Goal: Check status: Check status

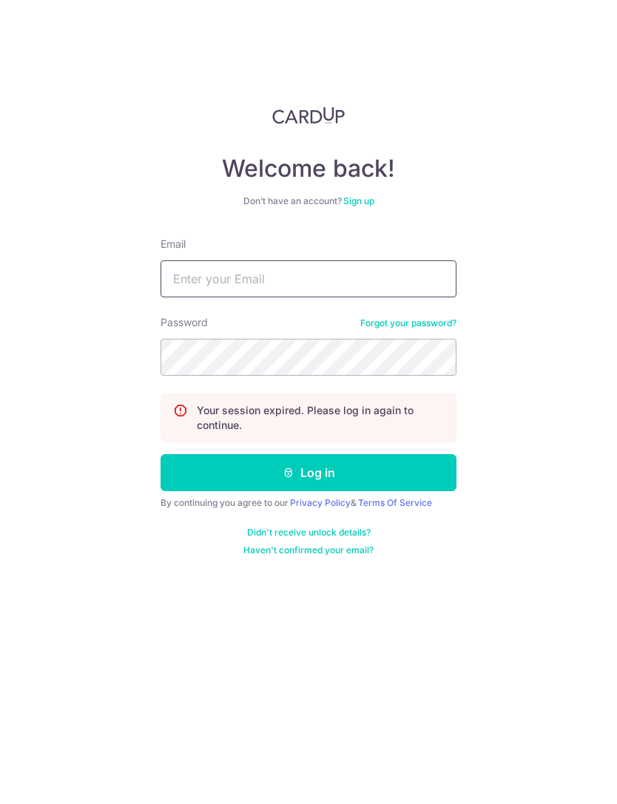
type input "[EMAIL_ADDRESS][DOMAIN_NAME]"
click at [308, 473] on button "Log in" at bounding box center [308, 472] width 296 height 37
click at [187, 465] on button "Log in" at bounding box center [308, 472] width 296 height 37
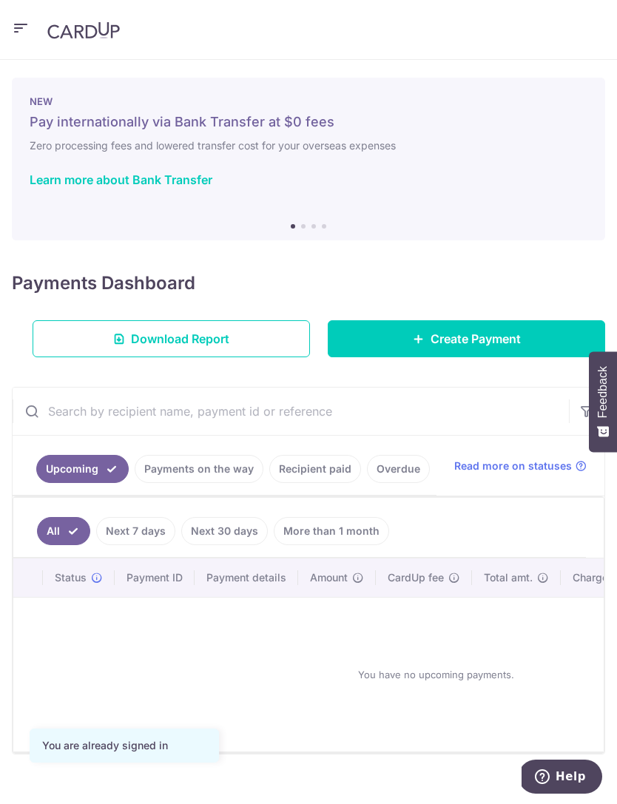
click at [174, 470] on link "Payments on the way" at bounding box center [199, 469] width 129 height 28
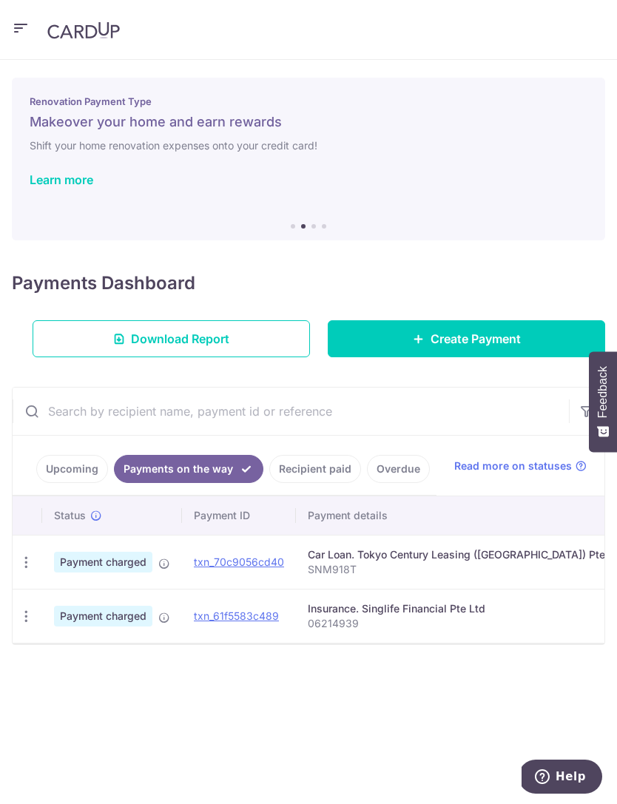
click at [297, 467] on link "Recipient paid" at bounding box center [315, 469] width 92 height 28
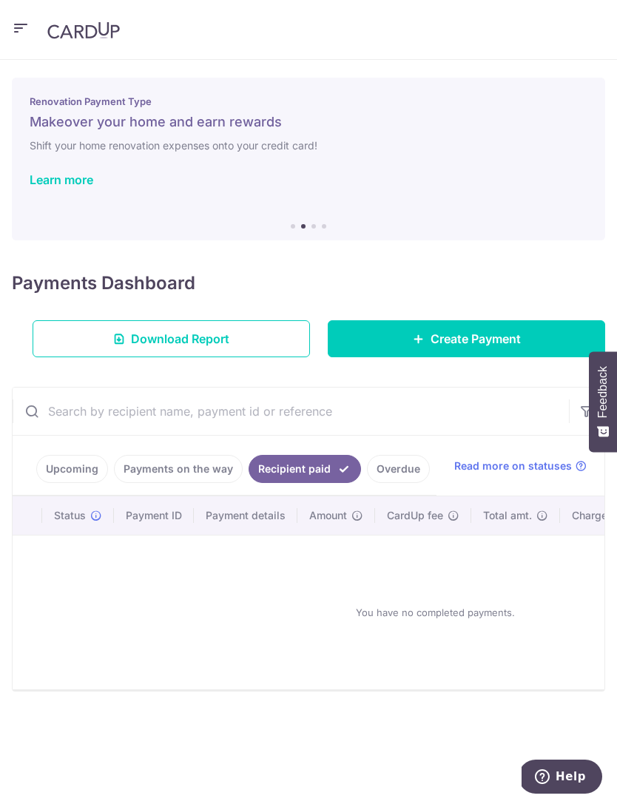
click at [72, 470] on link "Upcoming" at bounding box center [72, 469] width 72 height 28
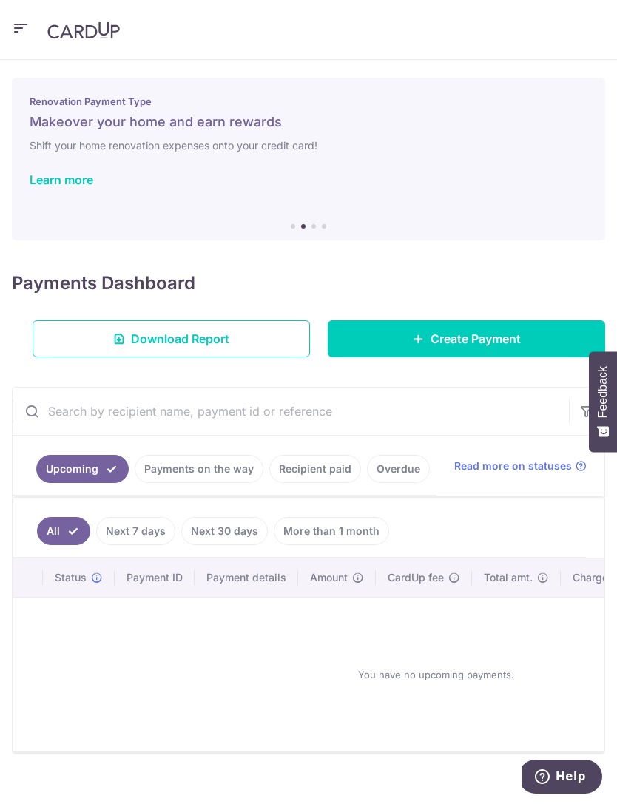
click at [168, 462] on link "Payments on the way" at bounding box center [199, 469] width 129 height 28
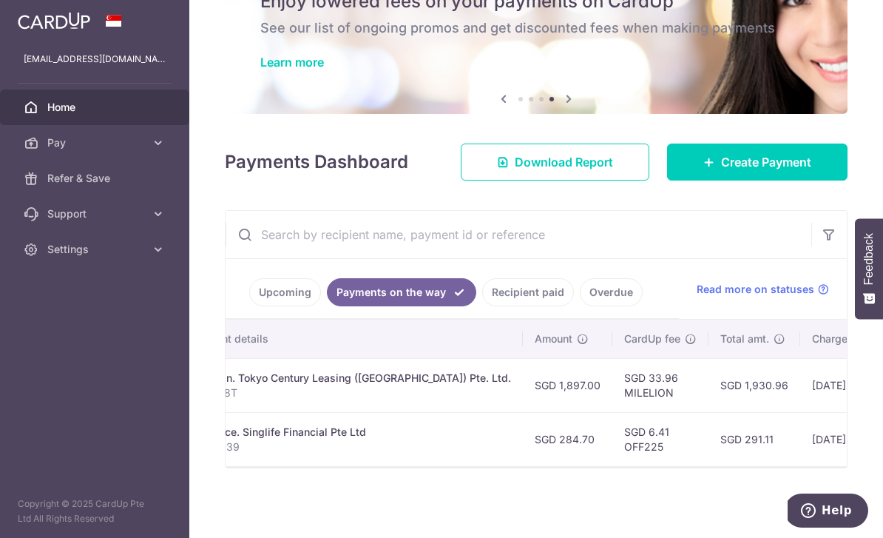
scroll to position [0, 331]
